Goal: Task Accomplishment & Management: Manage account settings

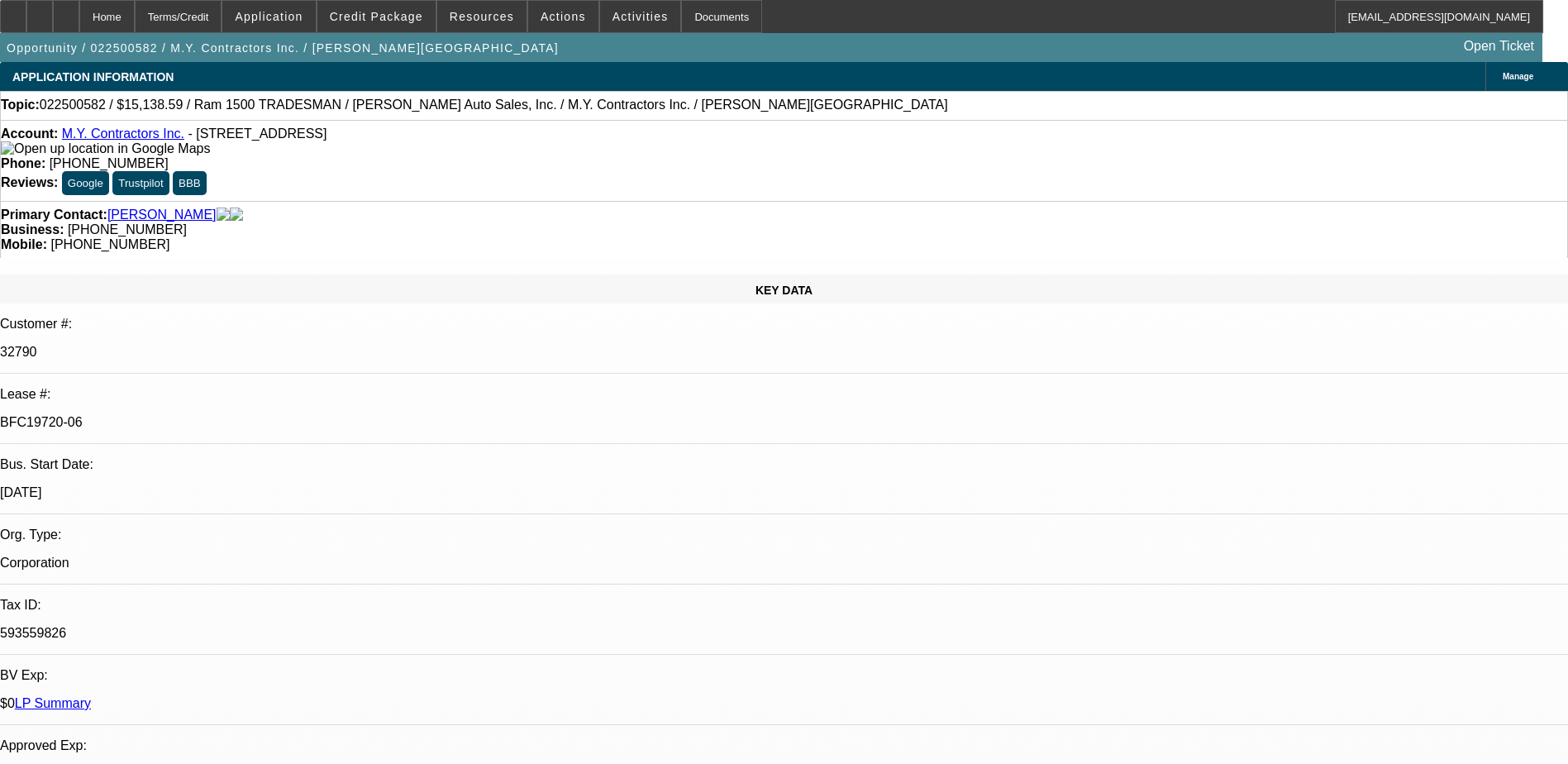
select select "0"
select select "6"
select select "0"
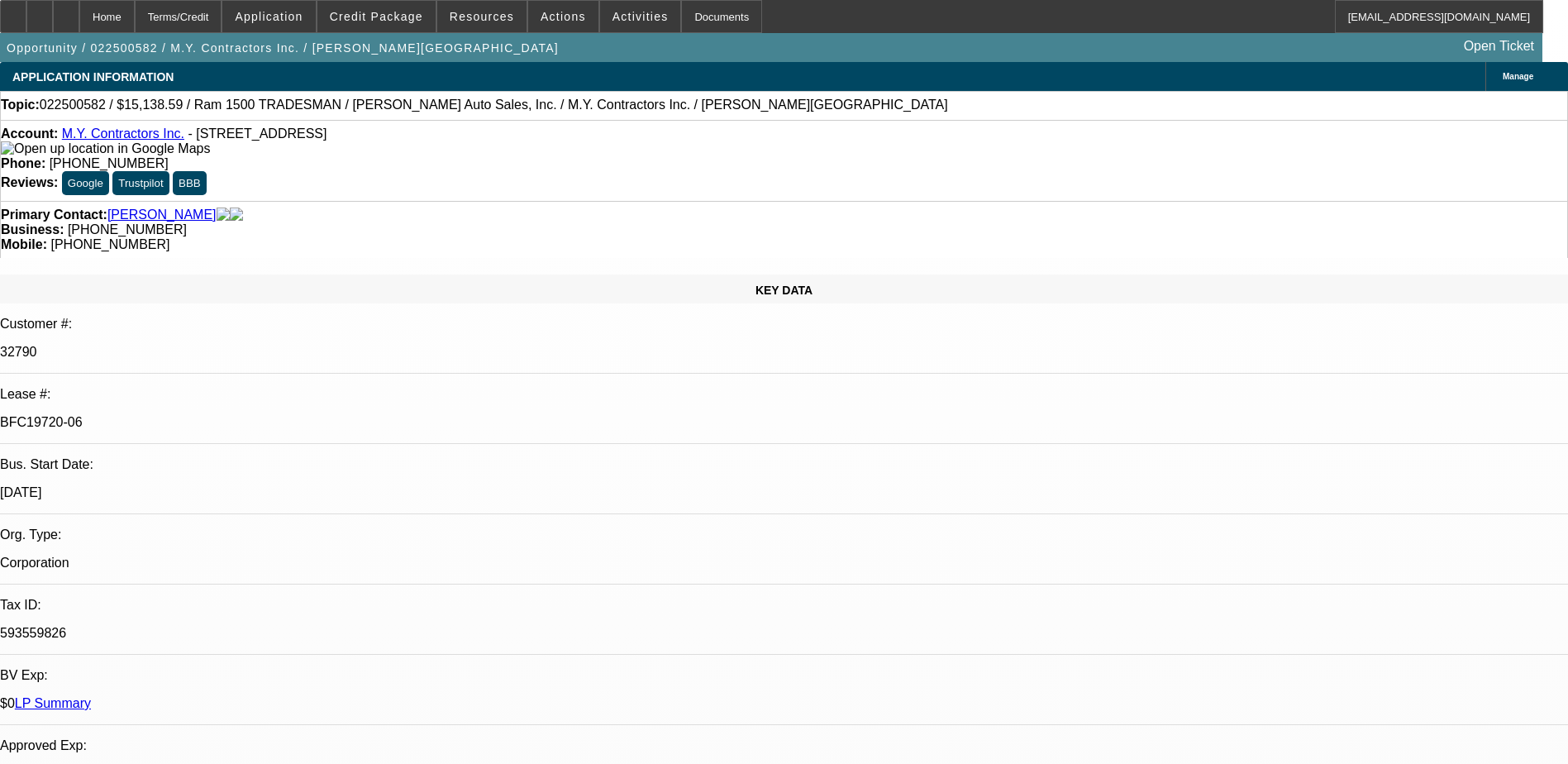
select select "0"
select select "6"
select select "0"
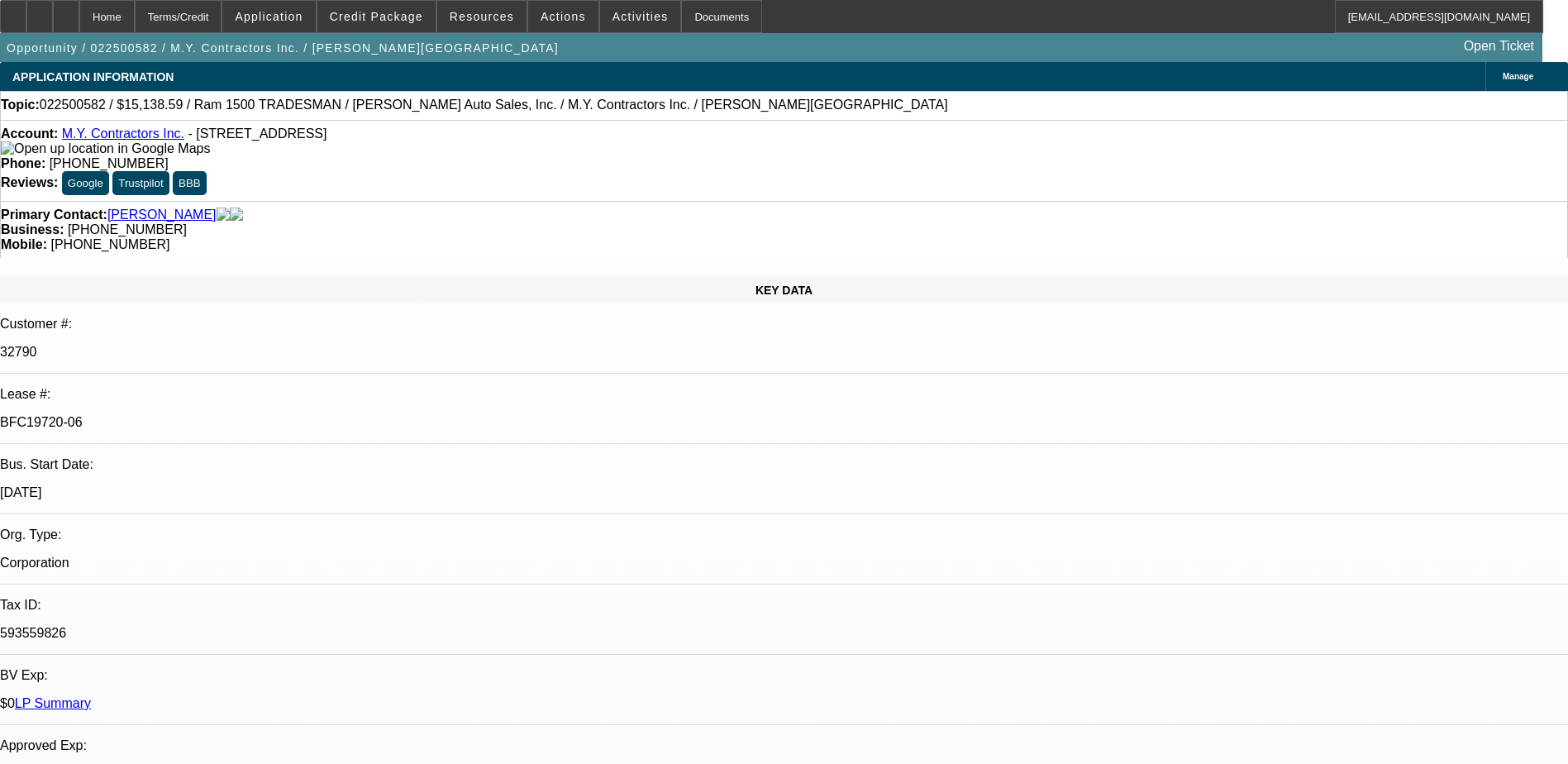
select select "0"
select select "6"
select select "0"
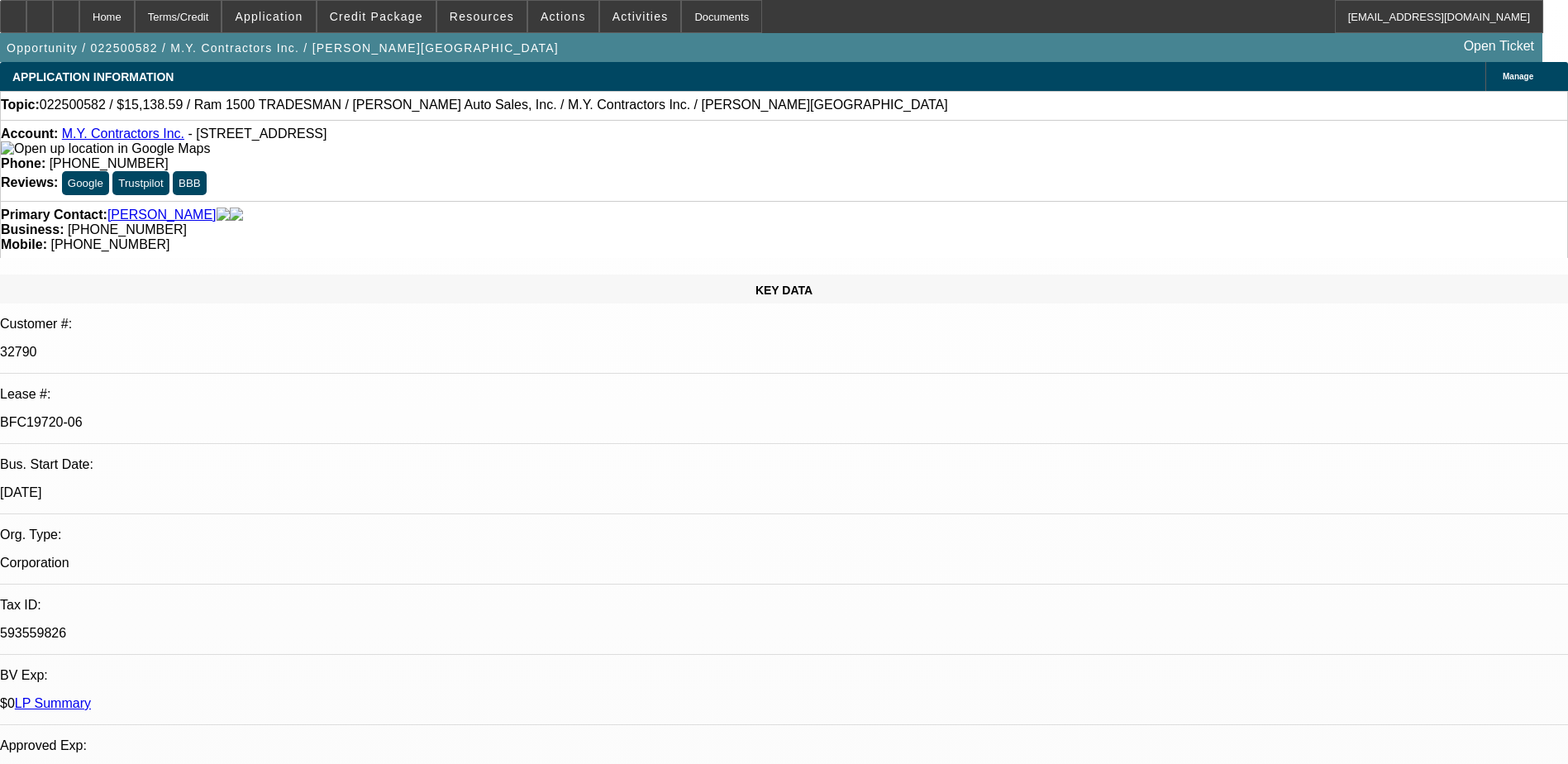
select select "6"
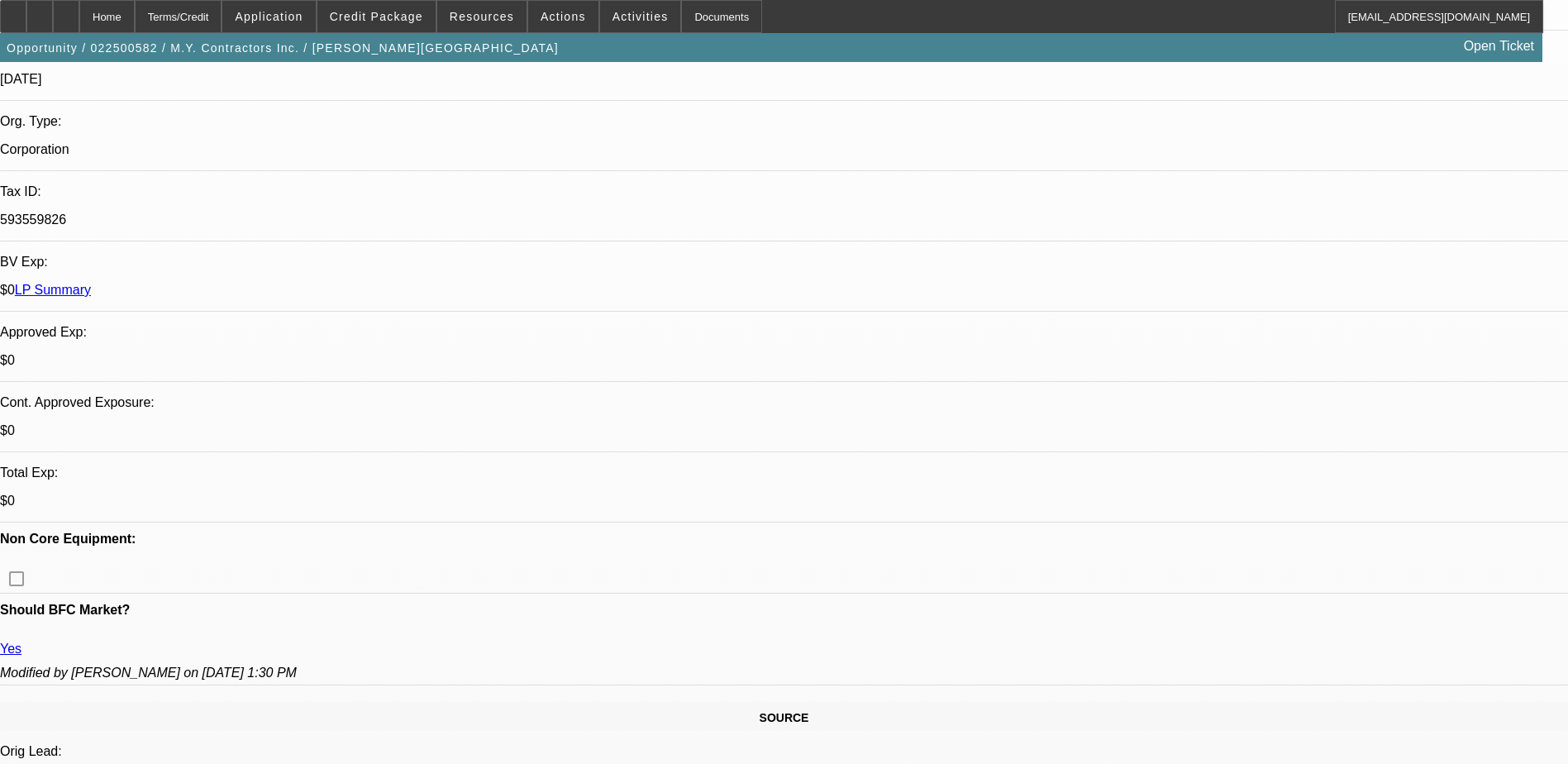
scroll to position [83, 0]
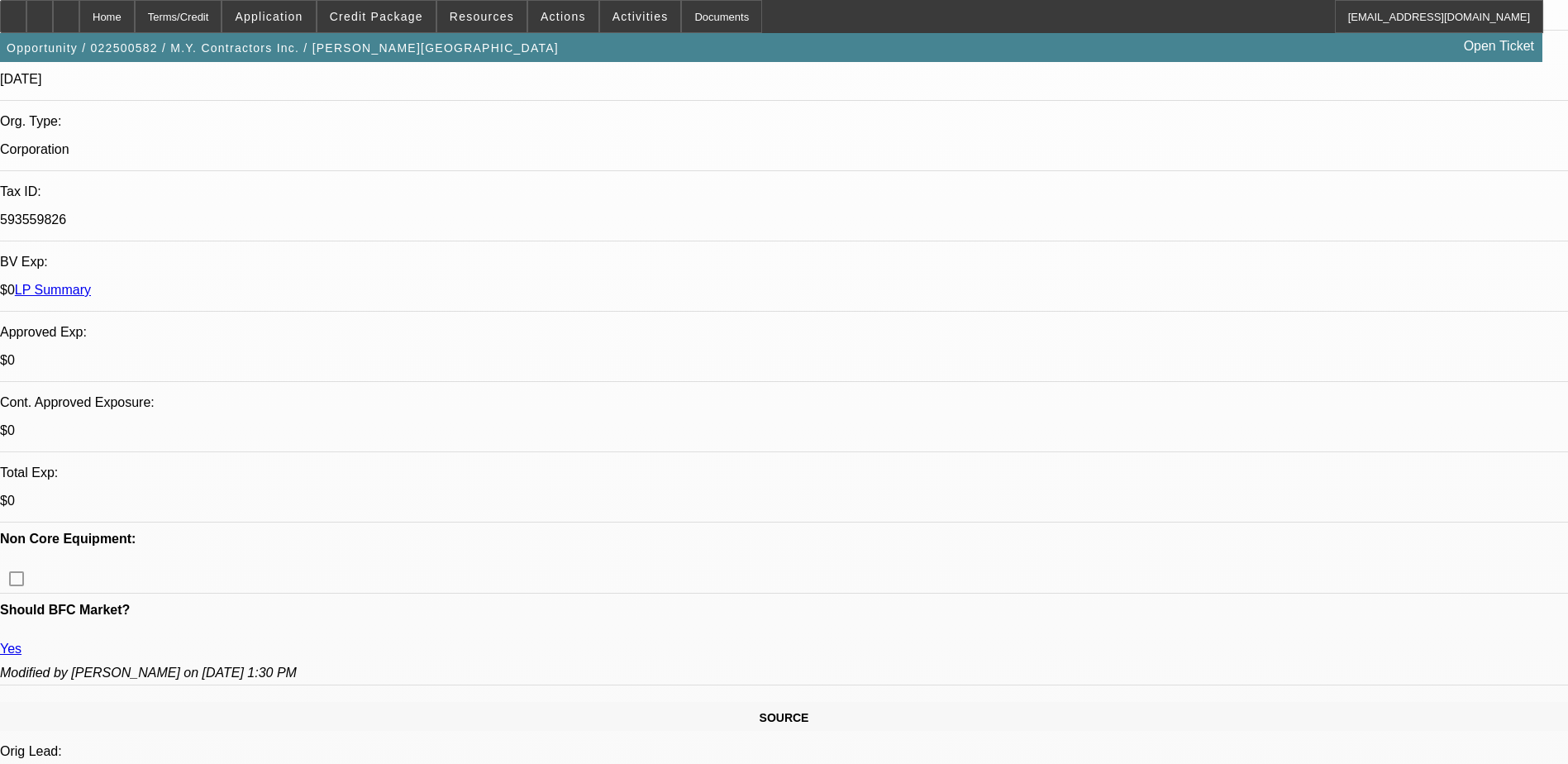
scroll to position [0, 0]
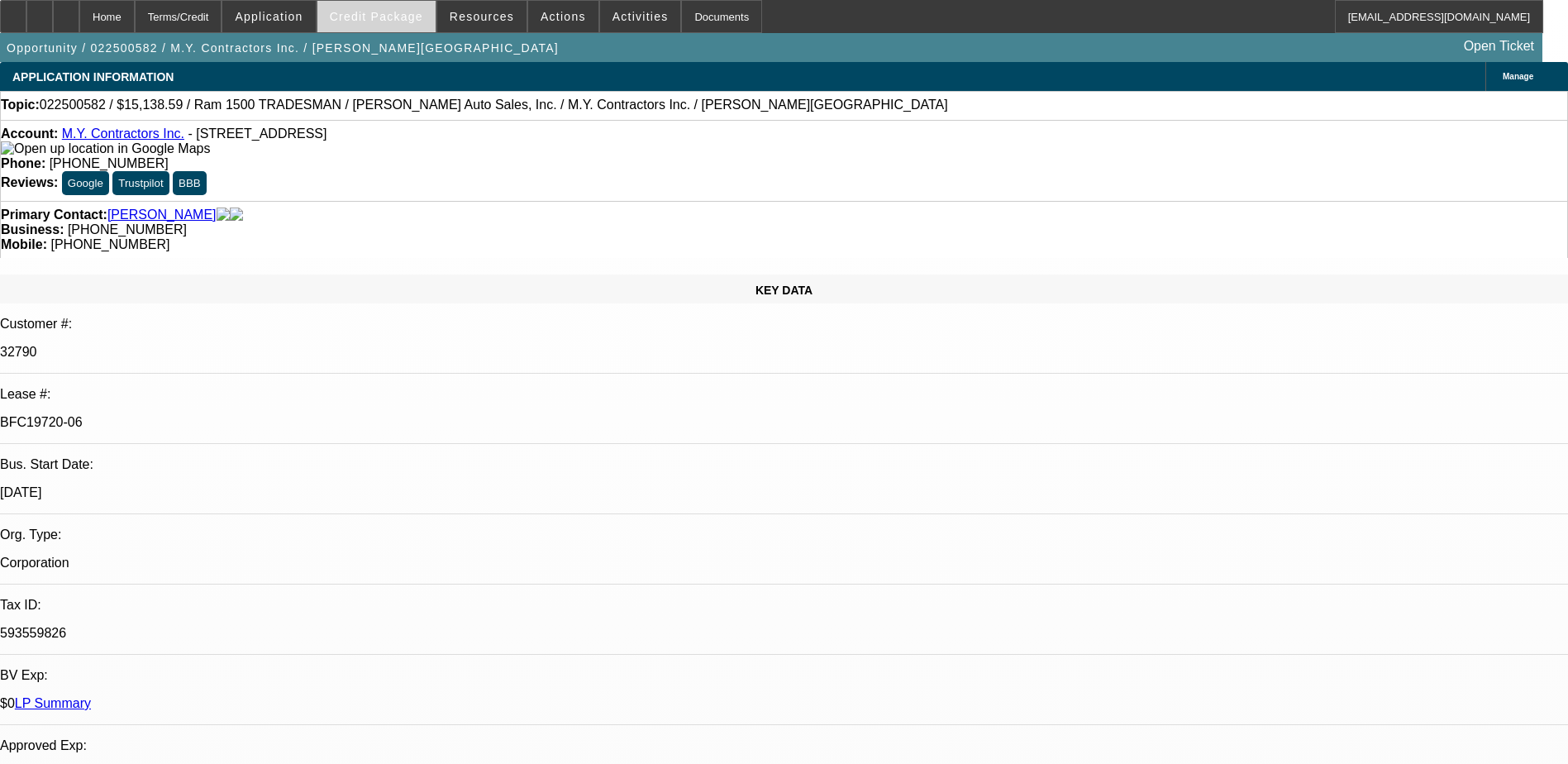
click at [406, 27] on span at bounding box center [376, 16] width 119 height 40
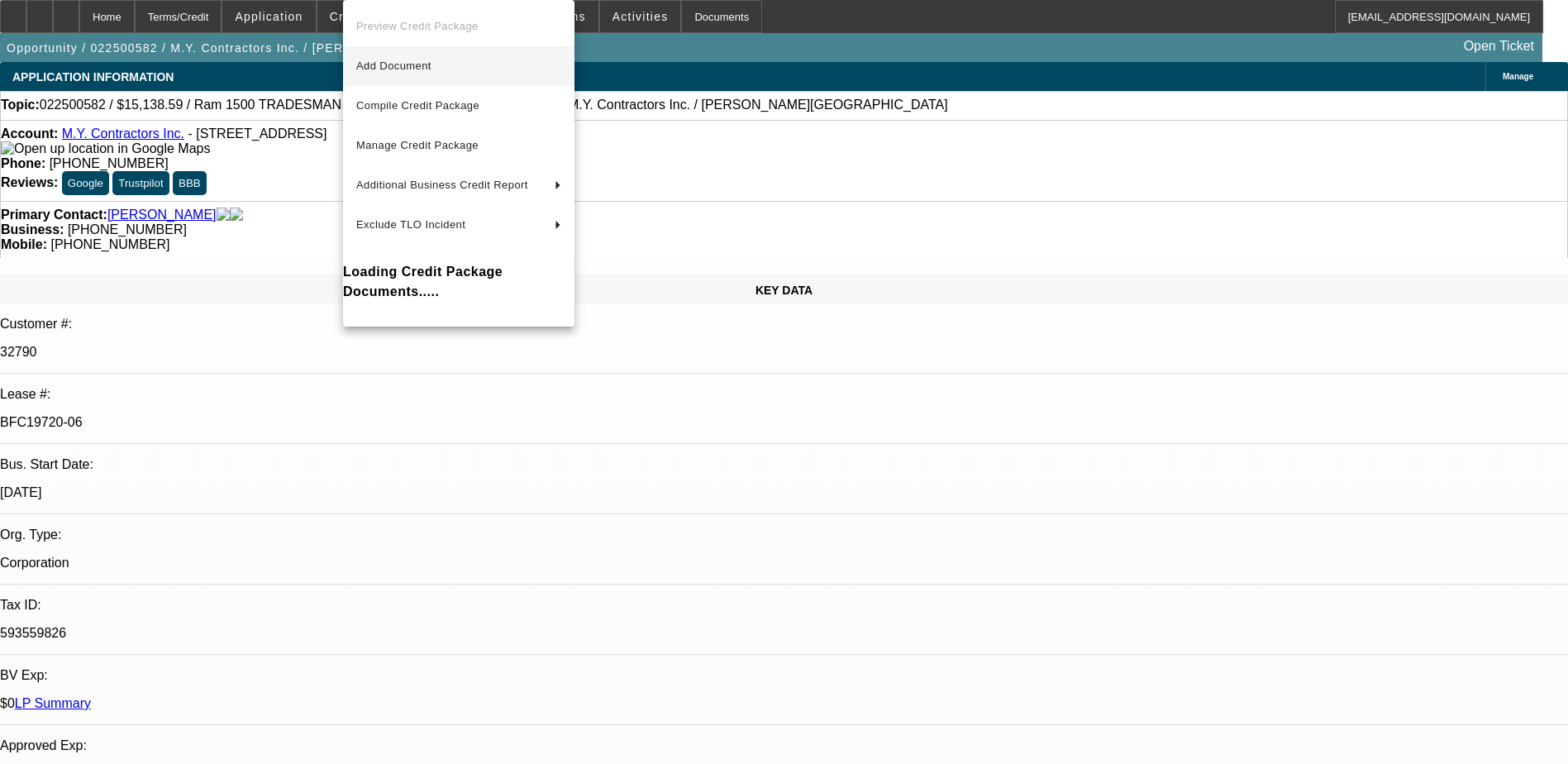
click at [471, 68] on span "Add Document" at bounding box center [458, 66] width 205 height 20
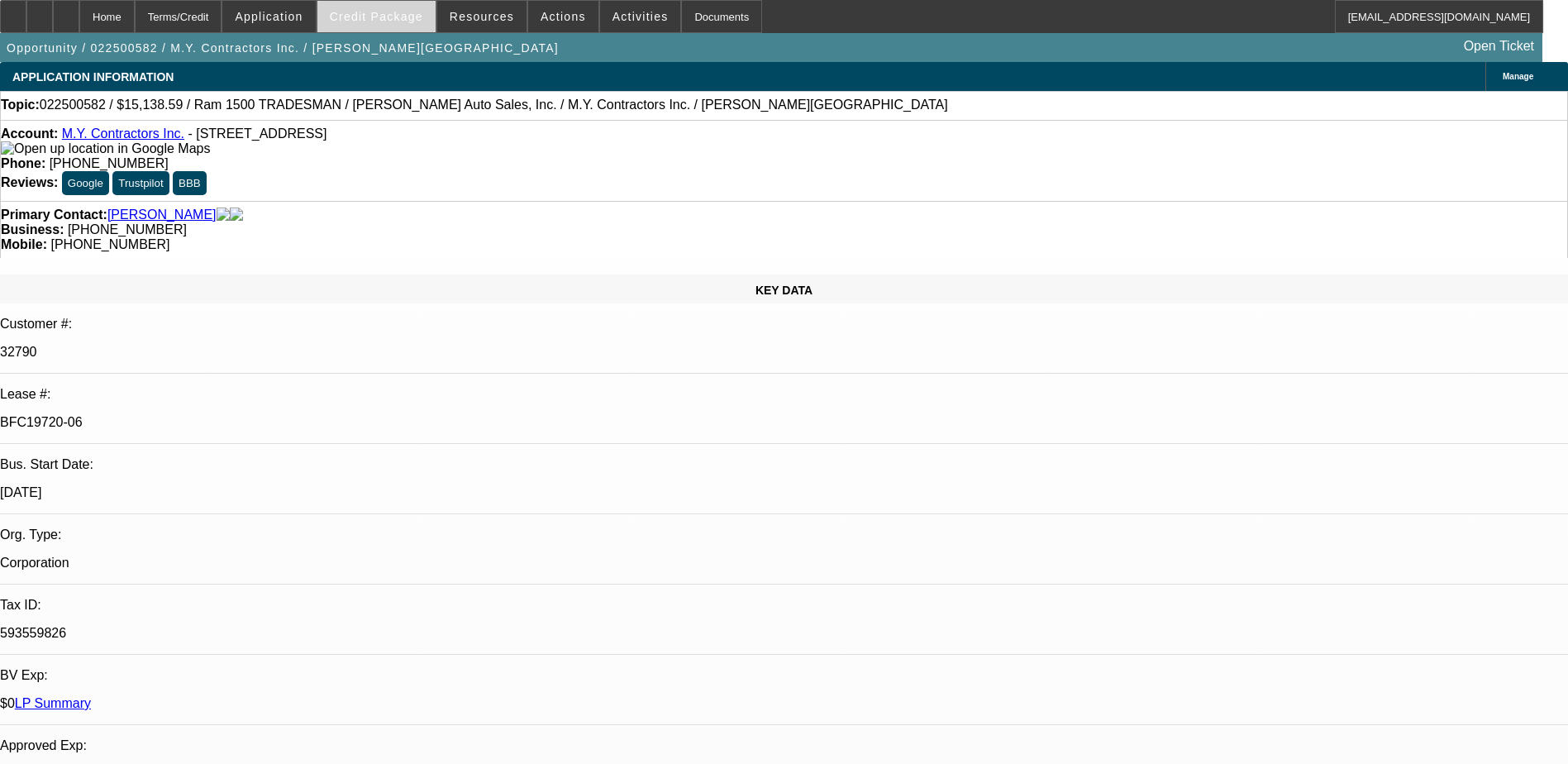
click at [407, 14] on span "Credit Package" at bounding box center [376, 16] width 94 height 14
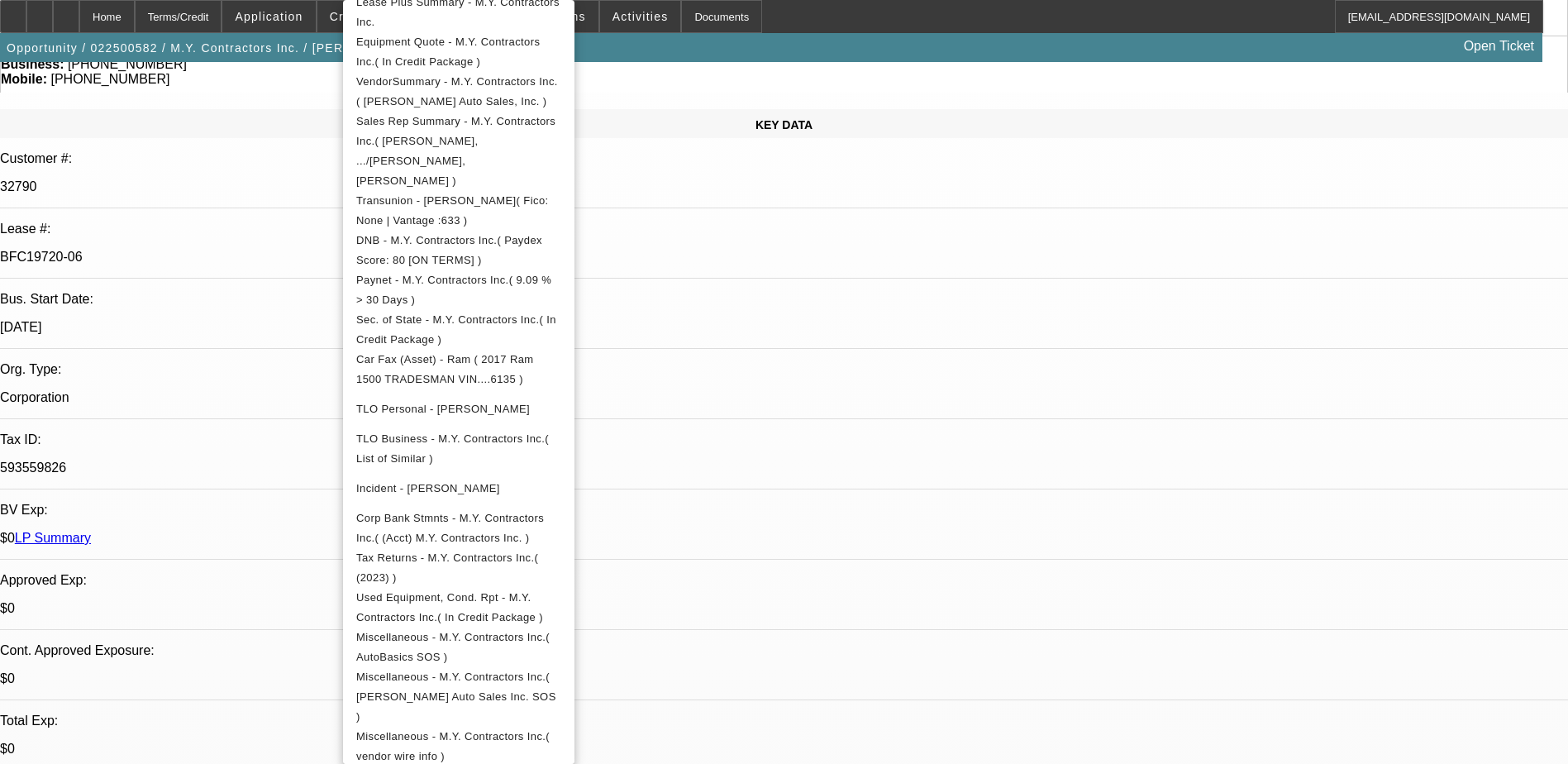
scroll to position [456, 0]
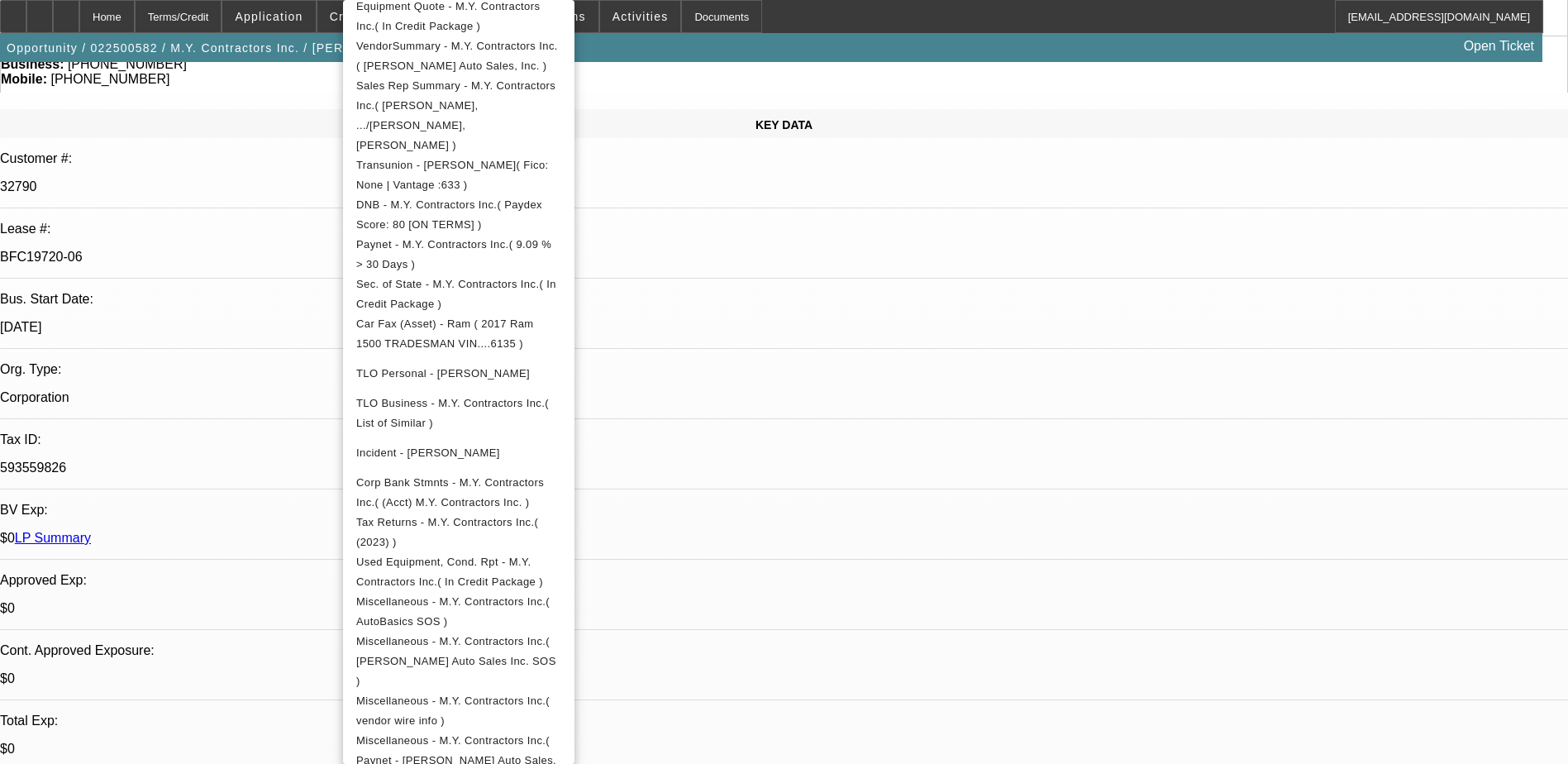
drag, startPoint x: 1051, startPoint y: 651, endPoint x: 1032, endPoint y: 627, distance: 30.6
click at [1051, 651] on div at bounding box center [784, 382] width 1568 height 764
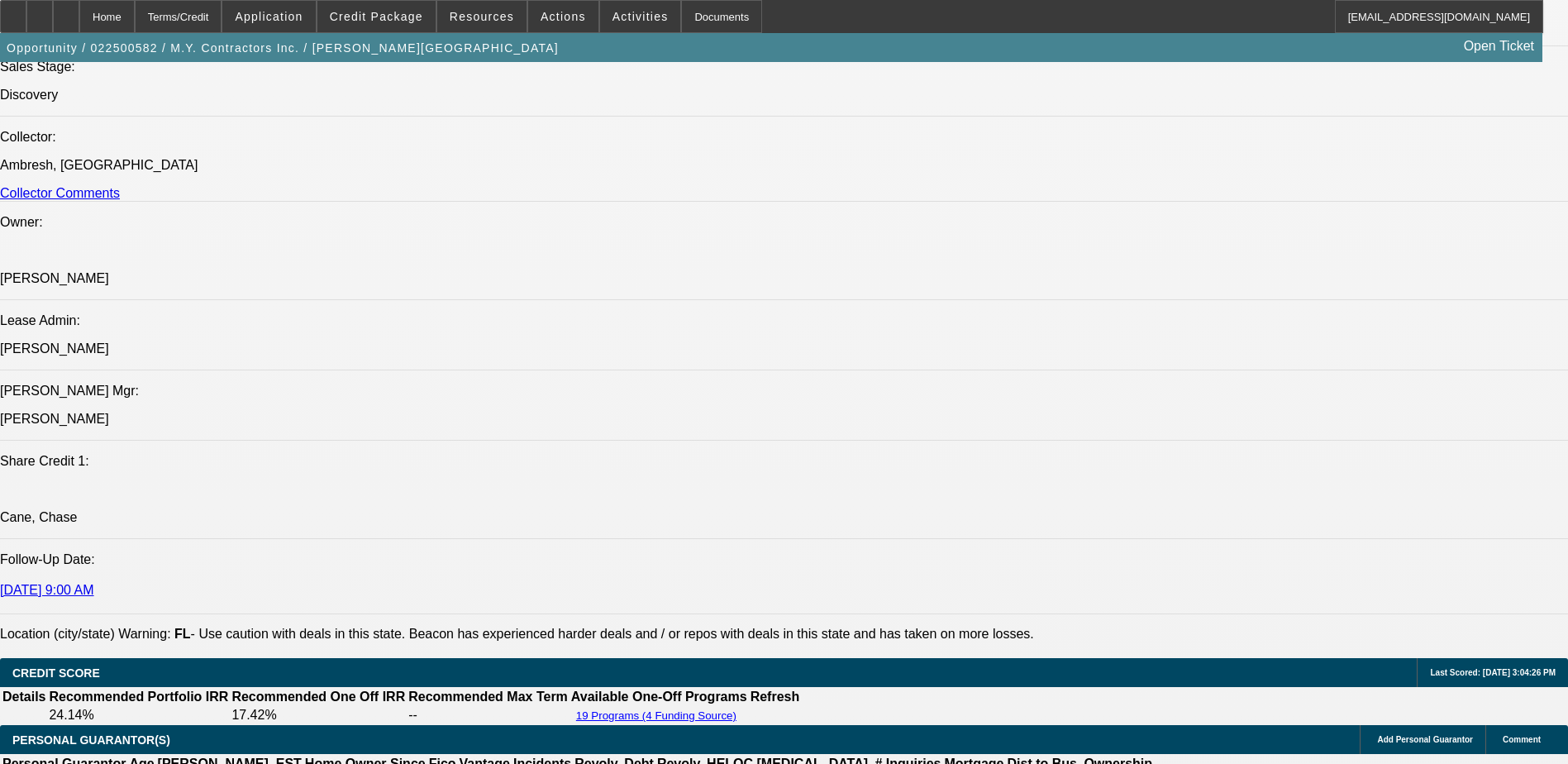
scroll to position [1984, 0]
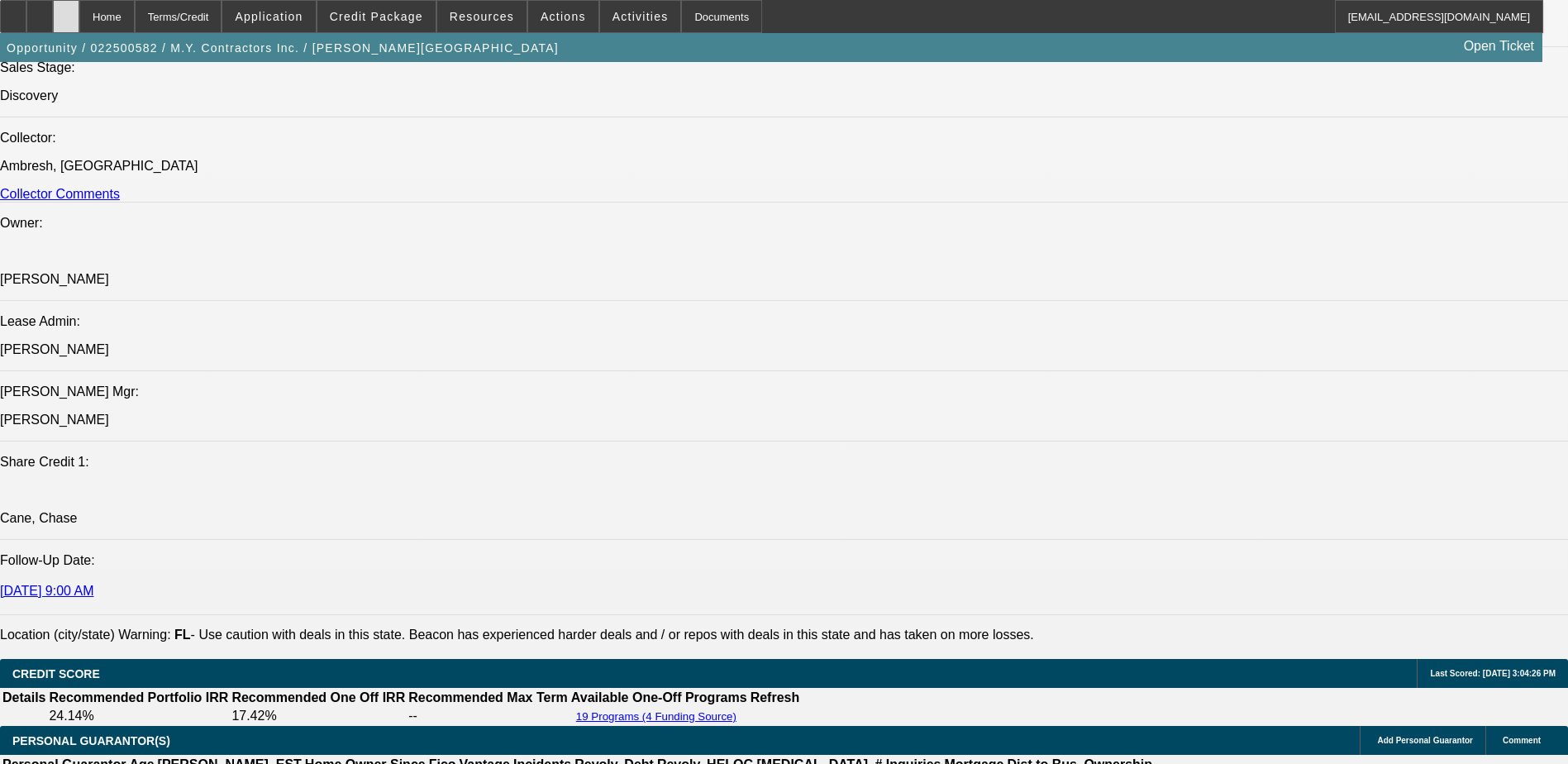
click at [79, 25] on div at bounding box center [66, 16] width 26 height 33
